Goal: Information Seeking & Learning: Learn about a topic

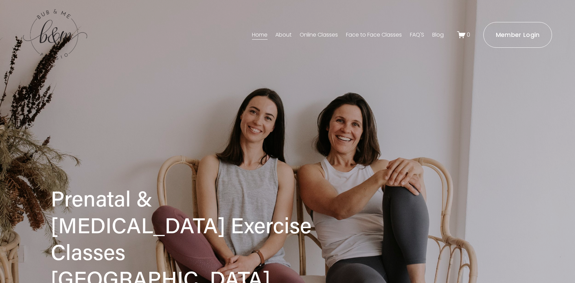
click at [282, 33] on link "About" at bounding box center [283, 34] width 16 height 11
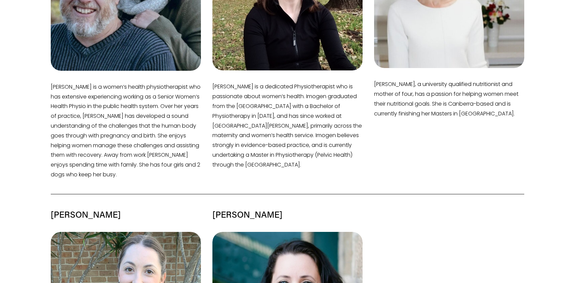
scroll to position [1319, 0]
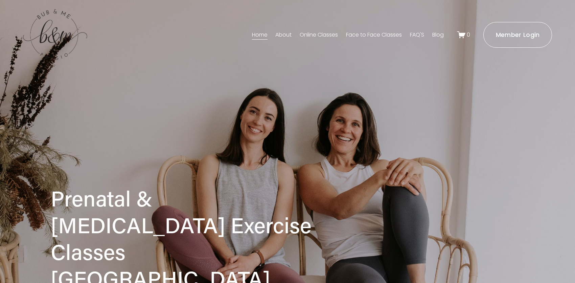
click at [375, 34] on link "Face to Face Classes" at bounding box center [374, 34] width 56 height 11
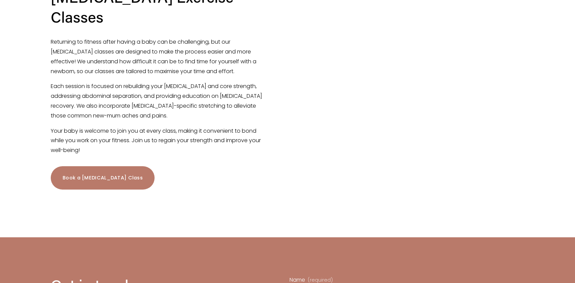
scroll to position [855, 0]
